Goal: Task Accomplishment & Management: Manage account settings

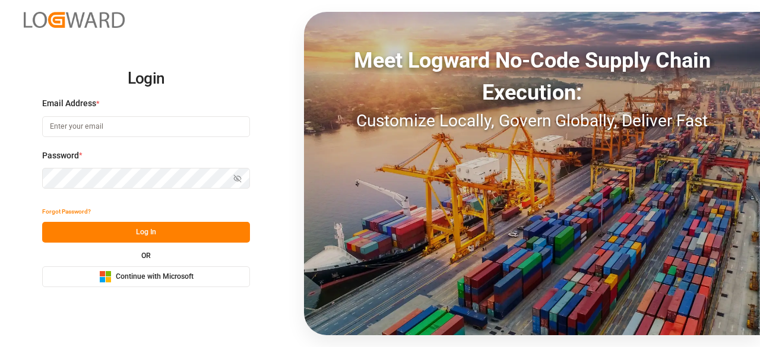
click at [164, 136] on input at bounding box center [146, 126] width 208 height 21
type input "charan.machavarapu@logward.com"
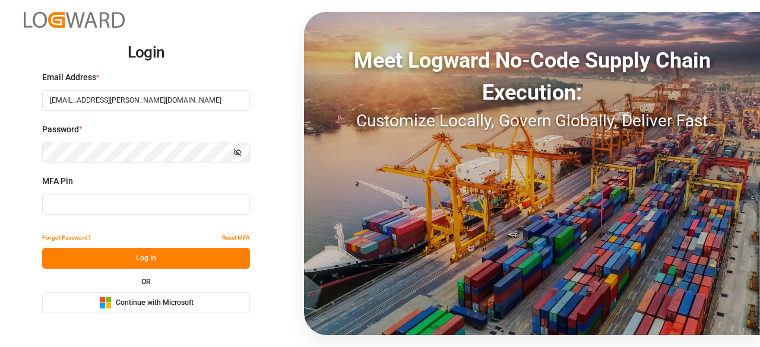
type input "644365"
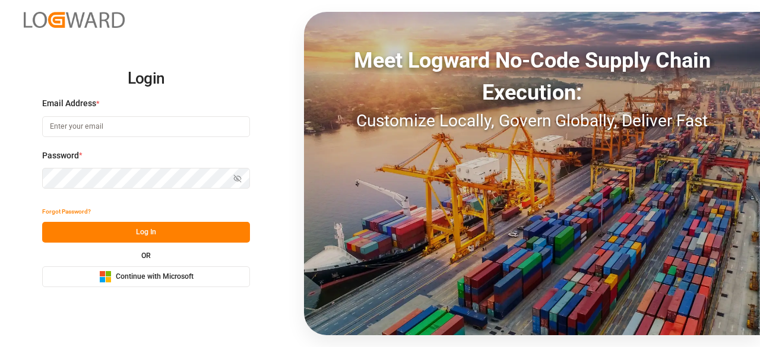
click at [120, 124] on input at bounding box center [146, 126] width 208 height 21
type input "charan.machavarapu@logward.com"
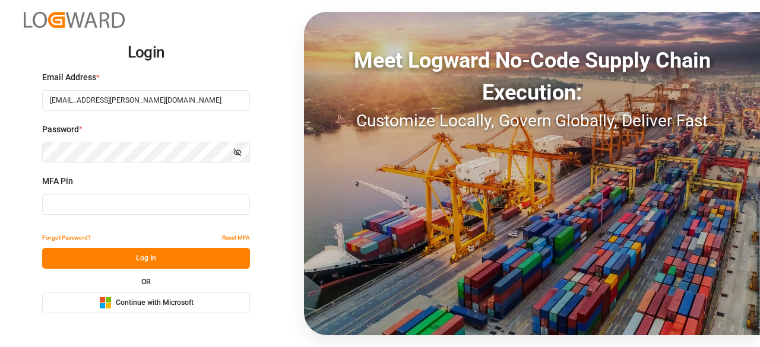
type input "287646"
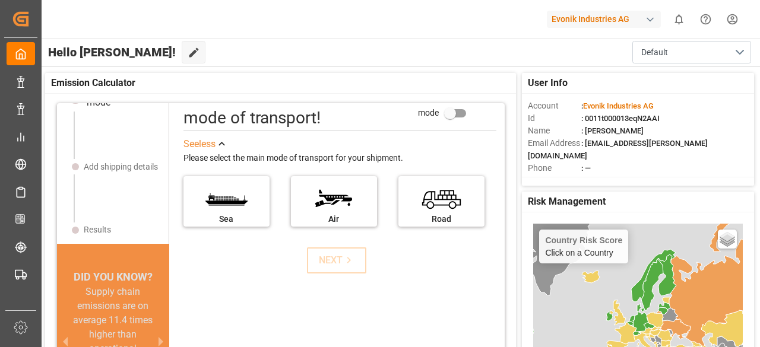
scroll to position [37, 0]
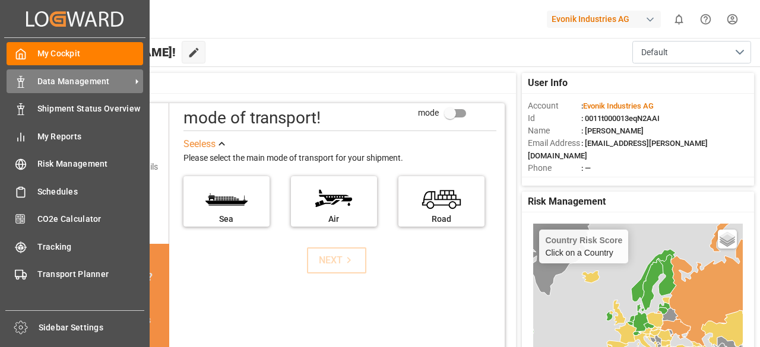
click at [75, 88] on div "Data Management Data Management" at bounding box center [75, 80] width 137 height 23
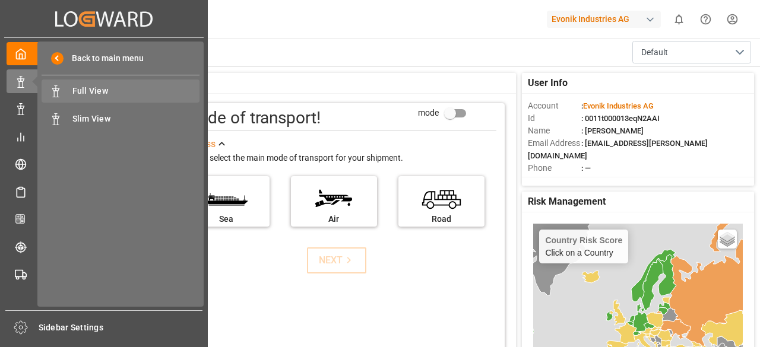
click at [81, 91] on span "Full View" at bounding box center [136, 91] width 128 height 12
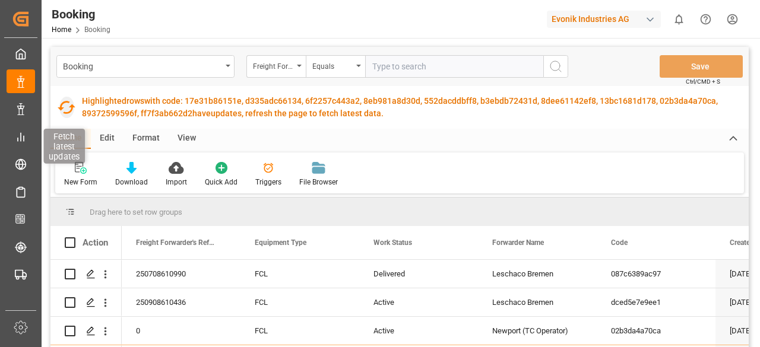
click at [65, 106] on icon "button" at bounding box center [66, 107] width 19 height 19
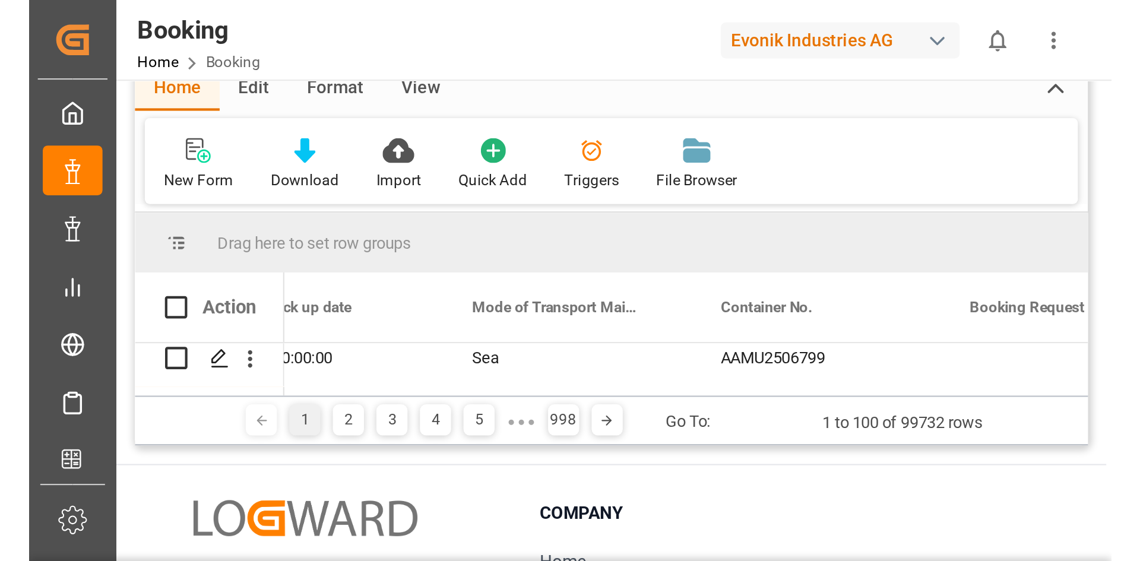
scroll to position [0, 3844]
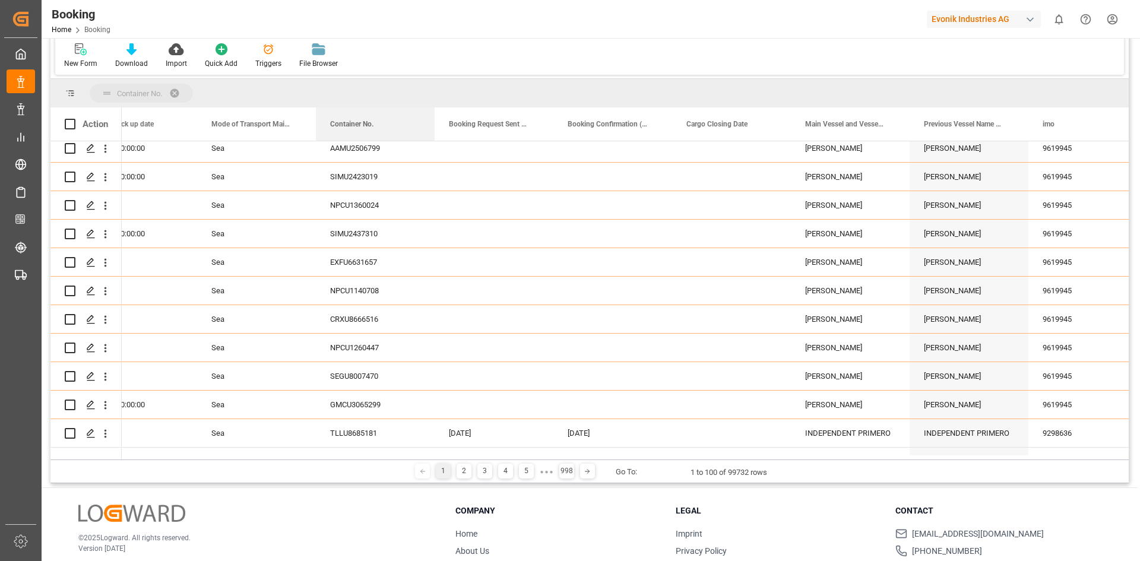
drag, startPoint x: 361, startPoint y: 124, endPoint x: 207, endPoint y: 94, distance: 156.6
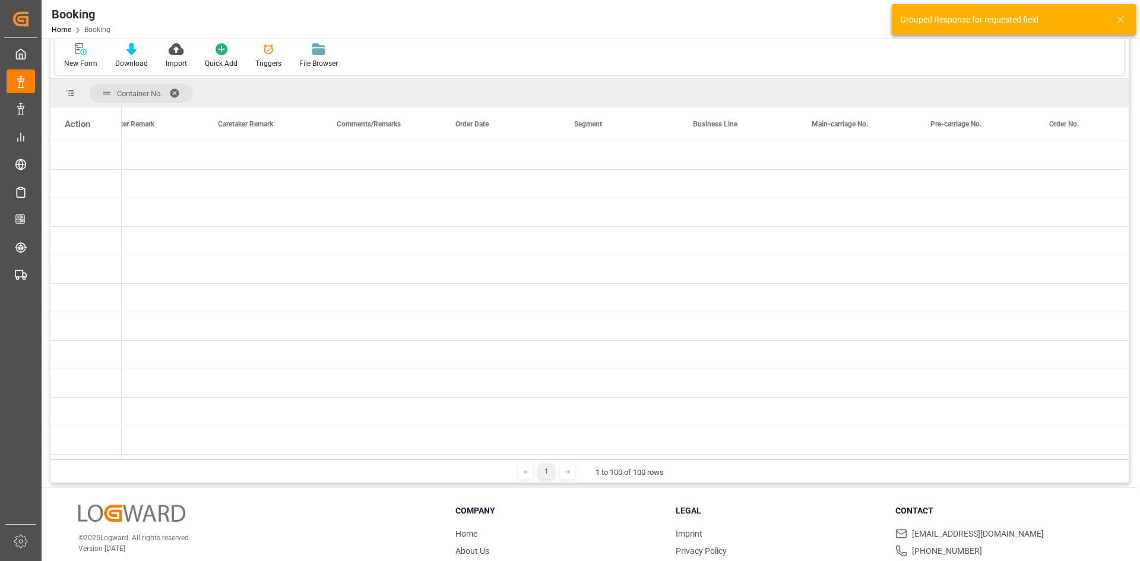
scroll to position [0, 0]
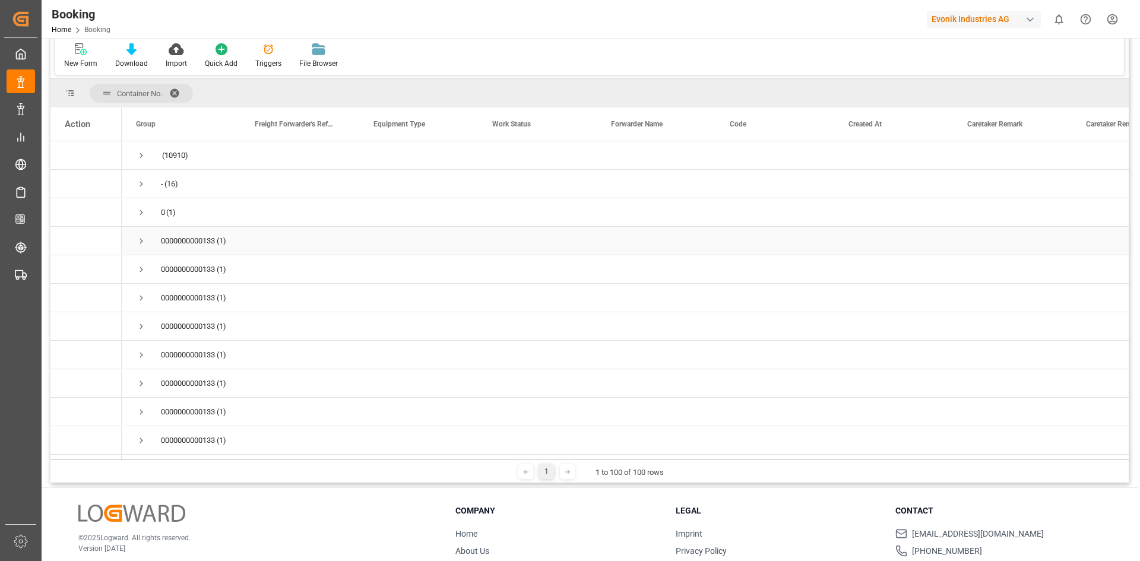
click at [142, 239] on span "Press SPACE to select this row." at bounding box center [141, 241] width 11 height 11
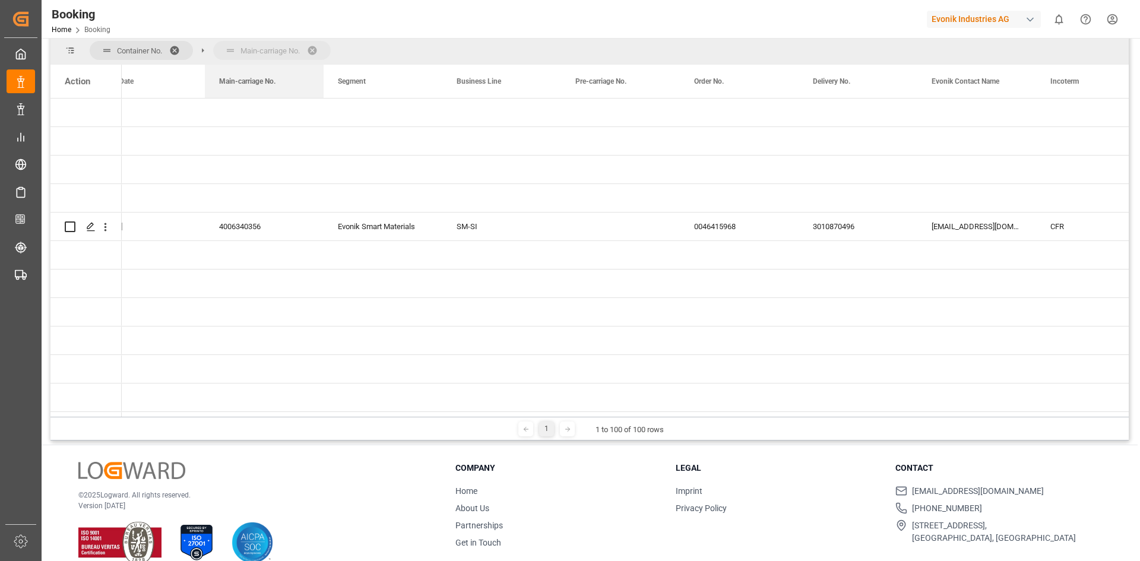
drag, startPoint x: 465, startPoint y: 79, endPoint x: 218, endPoint y: 47, distance: 249.1
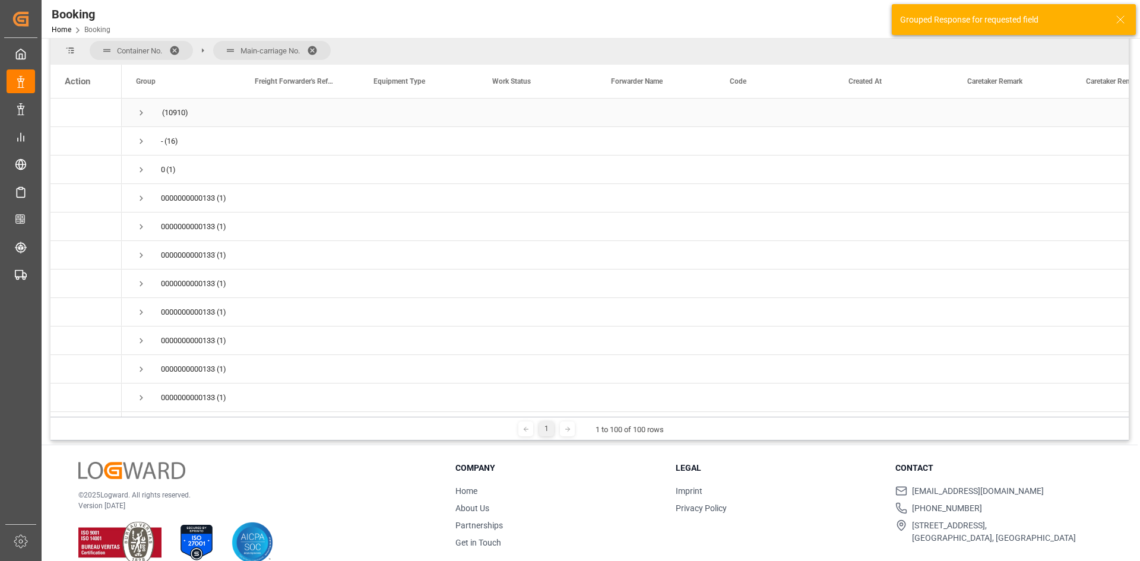
click at [136, 116] on span "Press SPACE to select this row." at bounding box center [141, 112] width 11 height 11
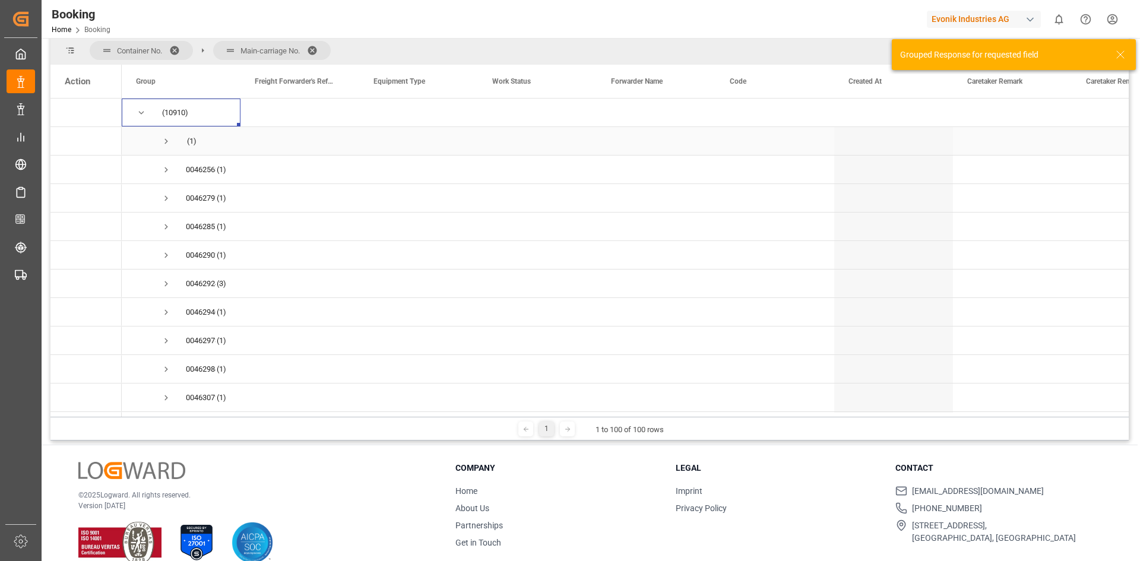
click at [166, 133] on span "Press SPACE to select this row." at bounding box center [166, 141] width 11 height 27
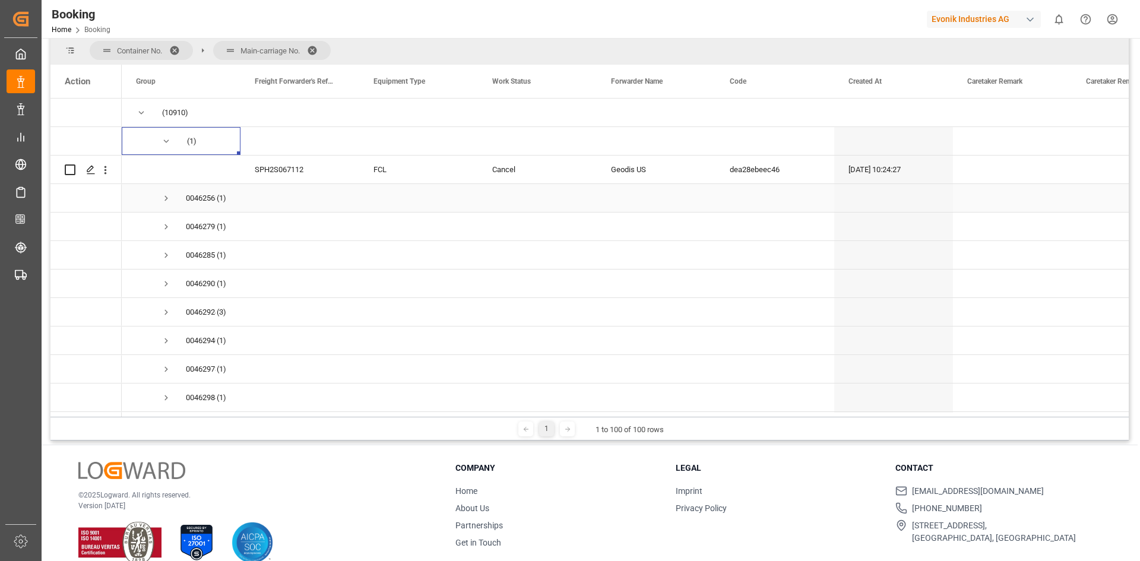
click at [169, 197] on span "Press SPACE to select this row." at bounding box center [166, 198] width 11 height 11
click at [170, 148] on span "Press SPACE to select this row." at bounding box center [166, 141] width 11 height 27
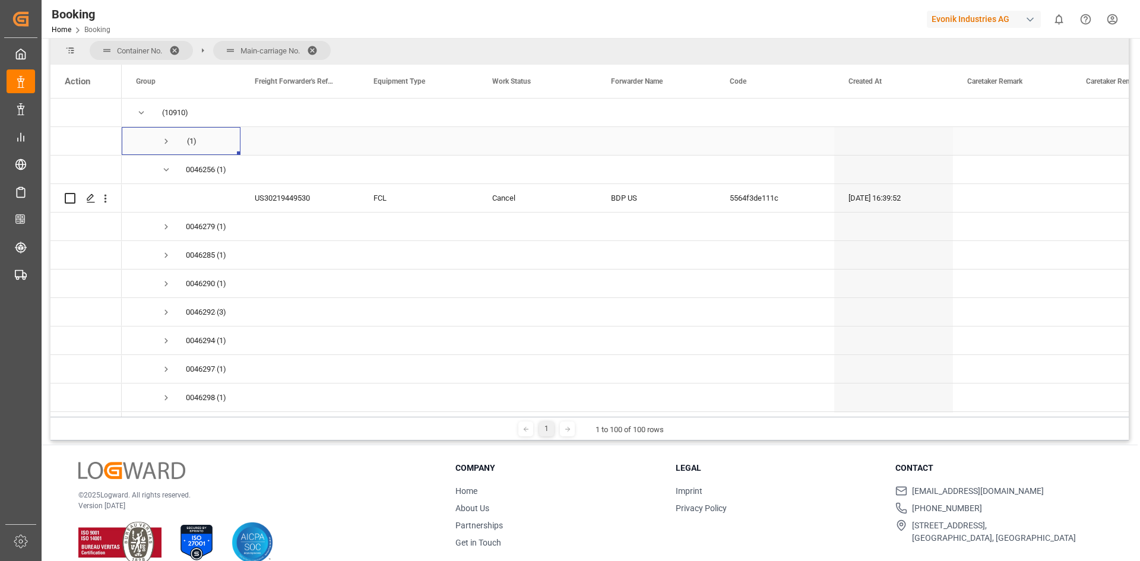
click at [166, 140] on span "Press SPACE to select this row." at bounding box center [166, 141] width 11 height 11
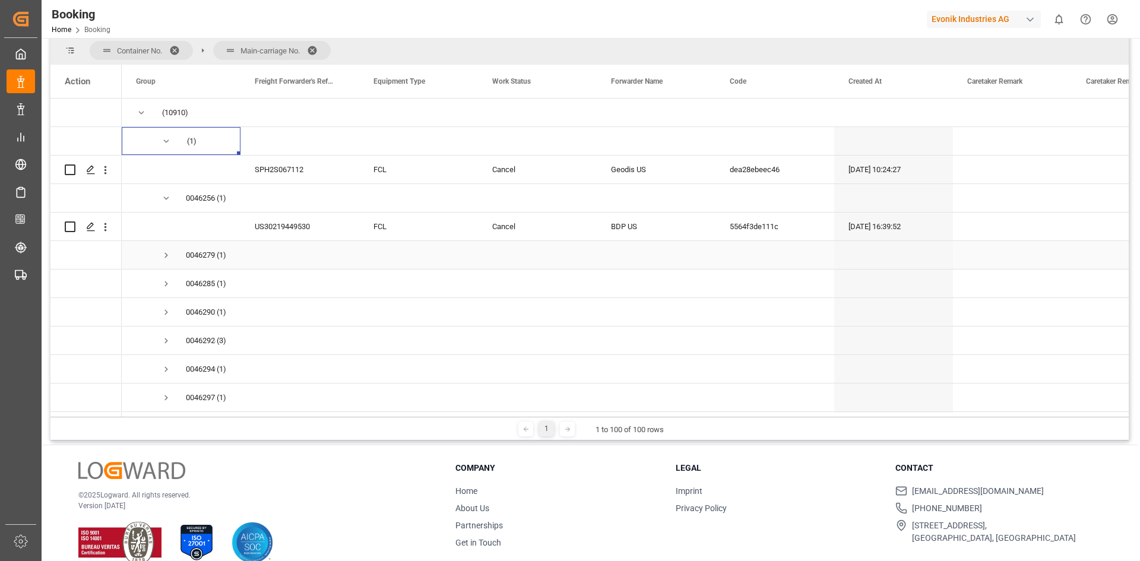
click at [160, 257] on span "0046279290 (1)" at bounding box center [181, 255] width 90 height 27
click at [166, 257] on span "Press SPACE to select this row." at bounding box center [166, 255] width 11 height 11
click at [169, 259] on span "Press SPACE to select this row." at bounding box center [166, 252] width 11 height 27
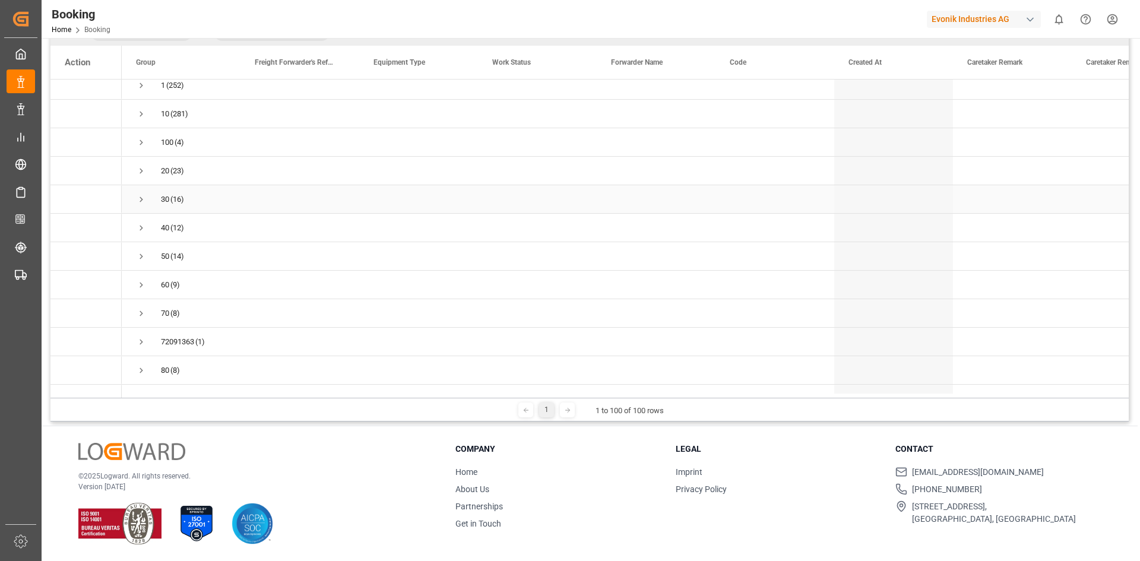
click at [138, 202] on span "Press SPACE to select this row." at bounding box center [141, 199] width 11 height 11
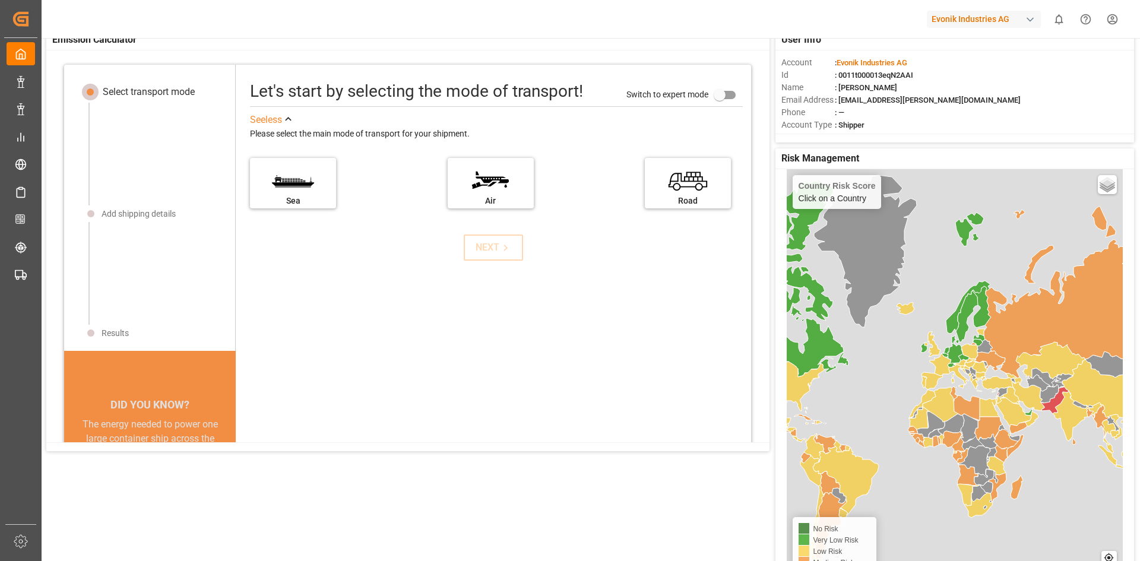
click at [759, 279] on icon at bounding box center [801, 279] width 96 height 196
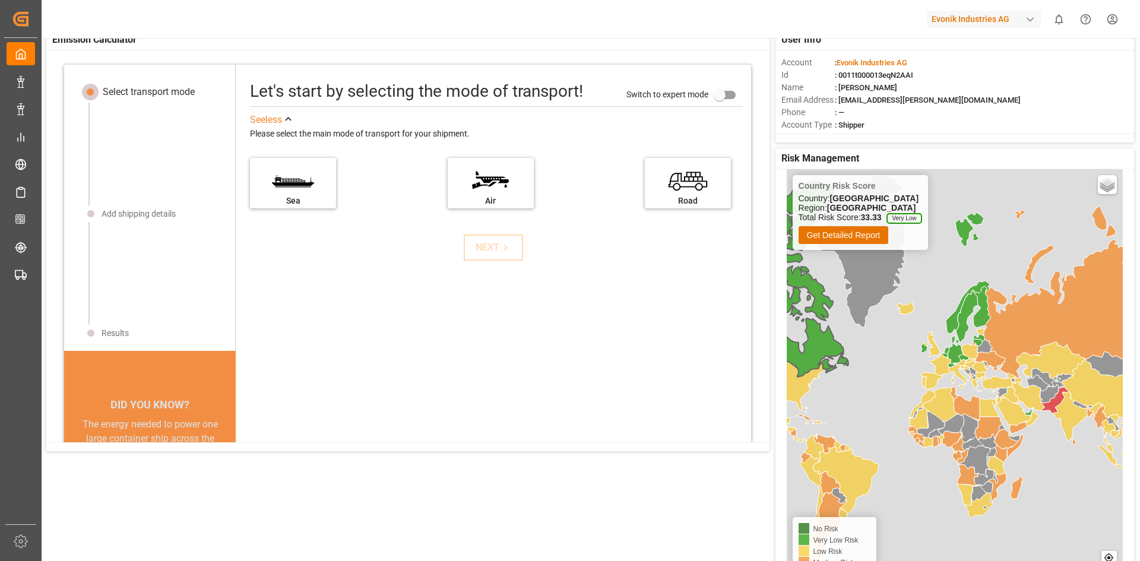
click at [759, 279] on icon at bounding box center [801, 279] width 96 height 196
click at [759, 347] on icon at bounding box center [789, 385] width 72 height 52
click at [759, 329] on icon at bounding box center [1062, 292] width 182 height 172
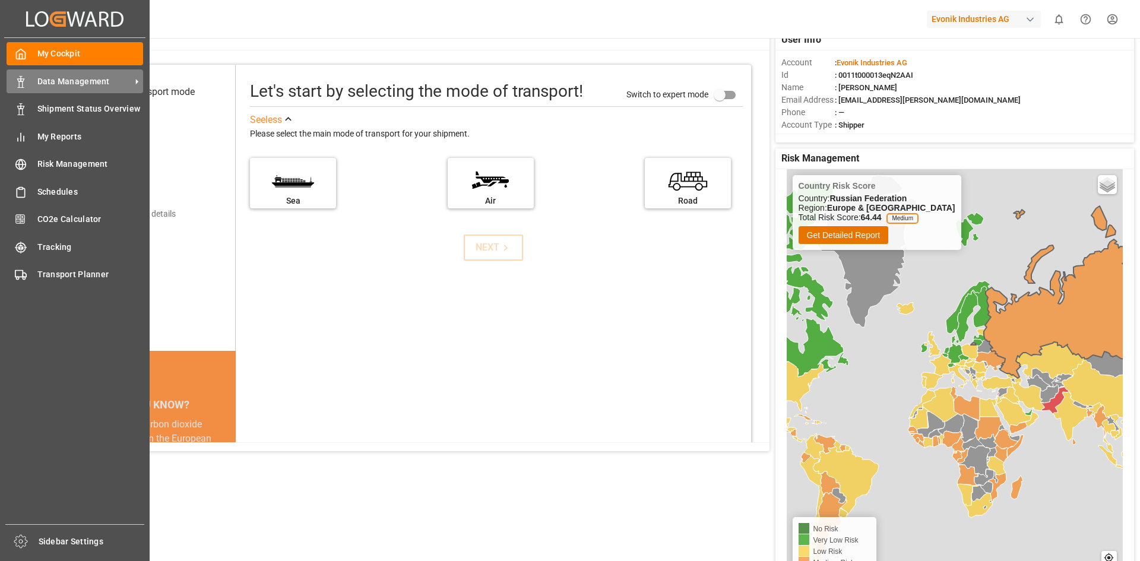
click at [20, 75] on div at bounding box center [17, 81] width 20 height 12
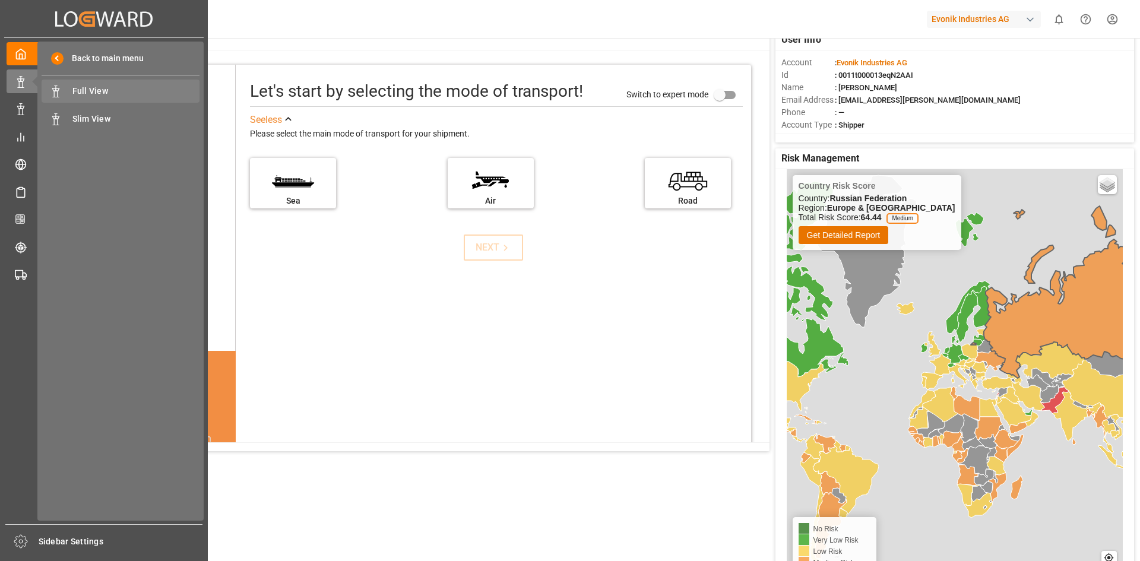
click at [98, 90] on span "Full View" at bounding box center [136, 91] width 128 height 12
